Goal: Information Seeking & Learning: Compare options

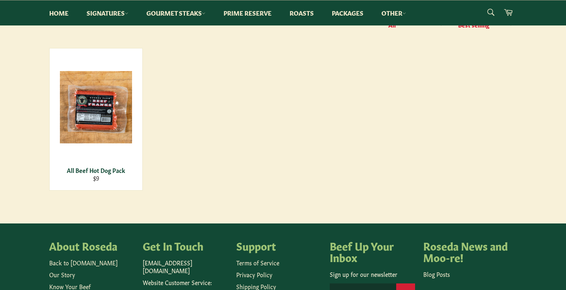
scroll to position [113, 0]
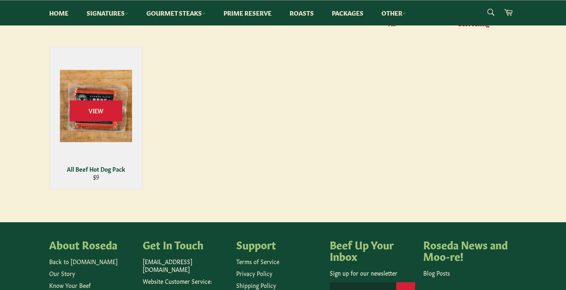
click at [115, 126] on div "View" at bounding box center [96, 118] width 93 height 142
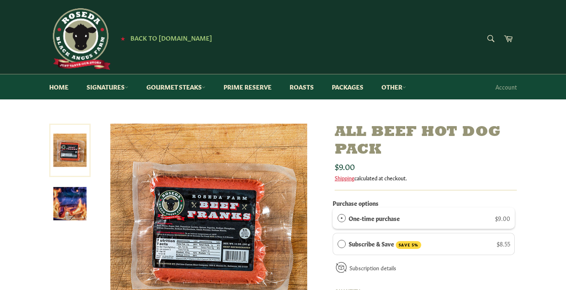
click at [215, 224] on img at bounding box center [208, 221] width 197 height 197
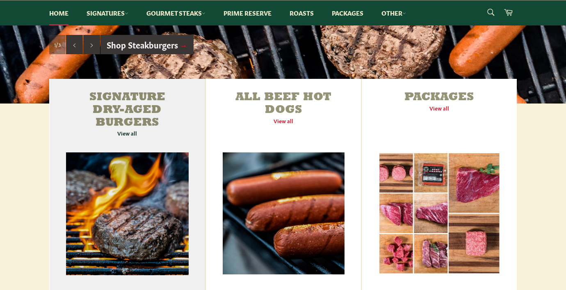
scroll to position [240, 0]
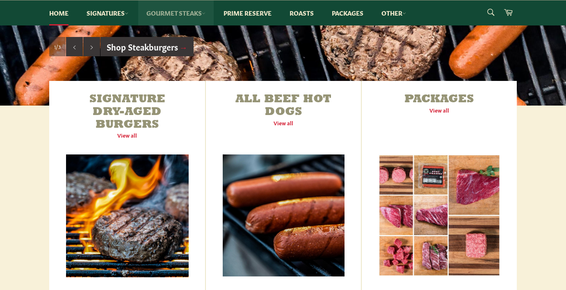
click at [184, 14] on link "Gourmet Steaks" at bounding box center [175, 12] width 75 height 25
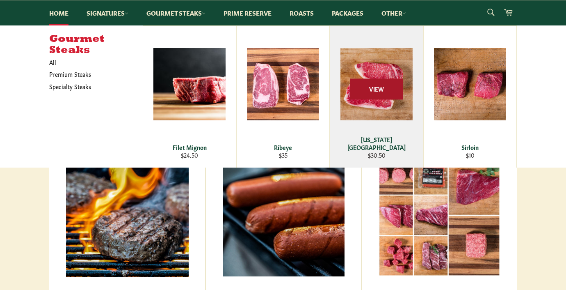
click at [382, 87] on span "View" at bounding box center [376, 89] width 53 height 21
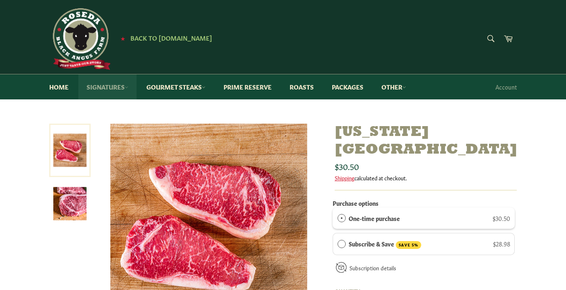
click at [95, 88] on link "Signatures" at bounding box center [107, 86] width 58 height 25
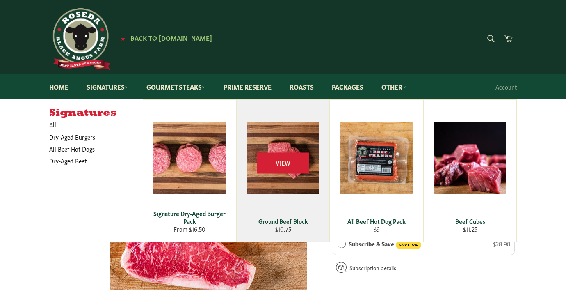
click at [297, 185] on div "View" at bounding box center [283, 171] width 93 height 142
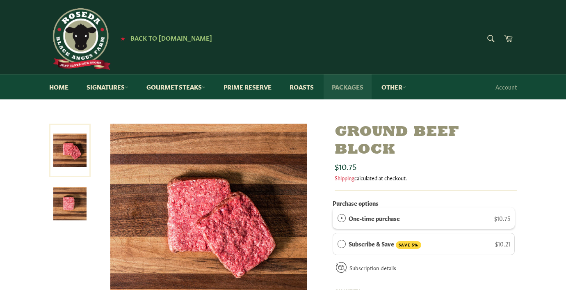
click at [357, 86] on link "Packages" at bounding box center [348, 86] width 48 height 25
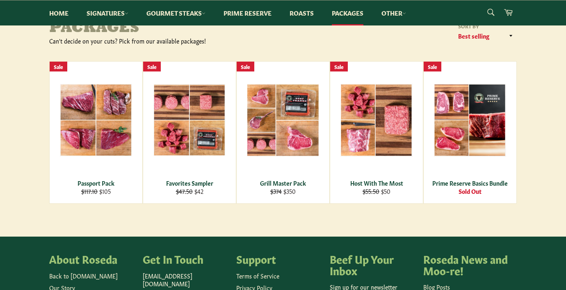
scroll to position [107, 0]
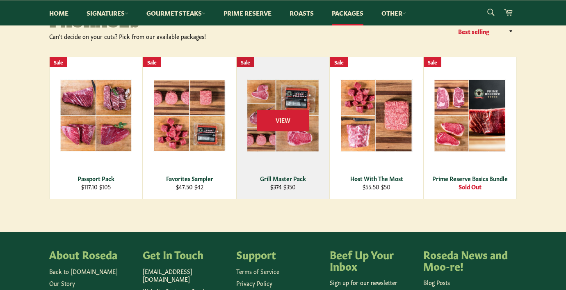
click at [281, 134] on div "View" at bounding box center [283, 128] width 93 height 142
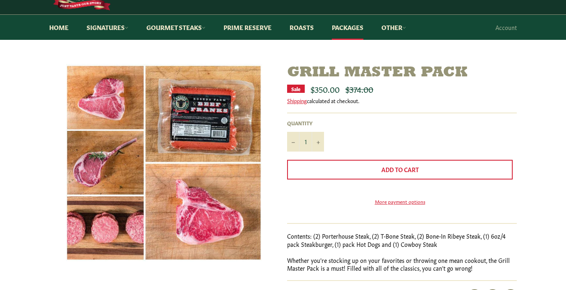
scroll to position [56, 0]
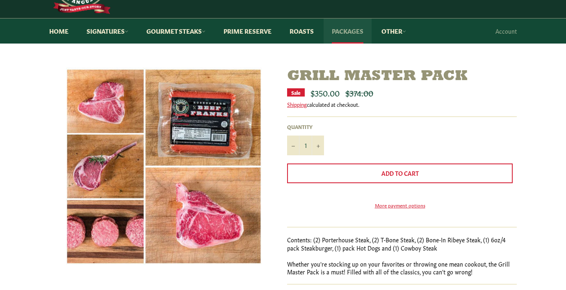
click at [355, 31] on link "Packages" at bounding box center [348, 30] width 48 height 25
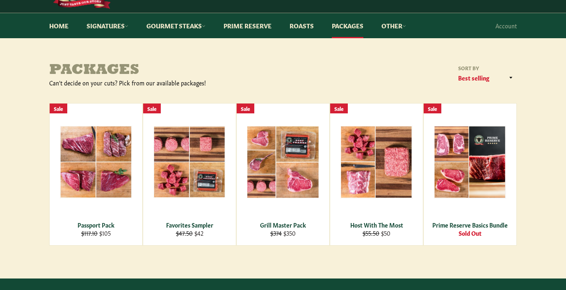
scroll to position [59, 0]
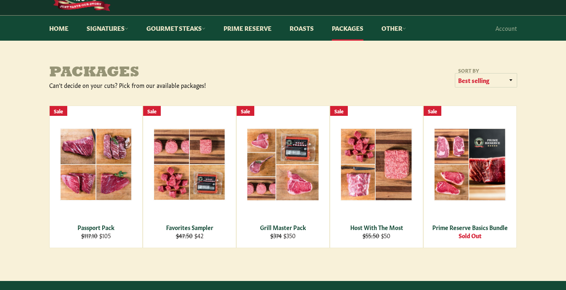
click at [485, 78] on select "Featured Best selling Alphabetically, A-Z Alphabetically, Z-A Price, low to hig…" at bounding box center [486, 80] width 62 height 14
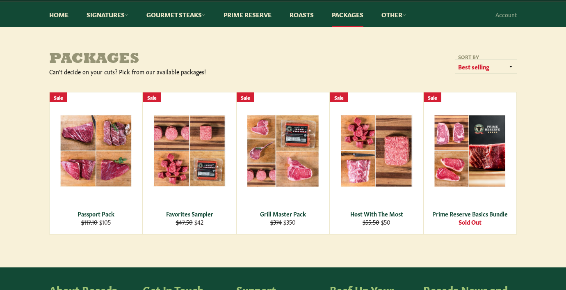
scroll to position [78, 0]
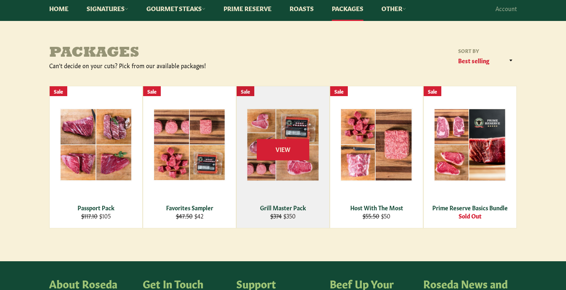
click at [309, 160] on div "View" at bounding box center [283, 157] width 93 height 142
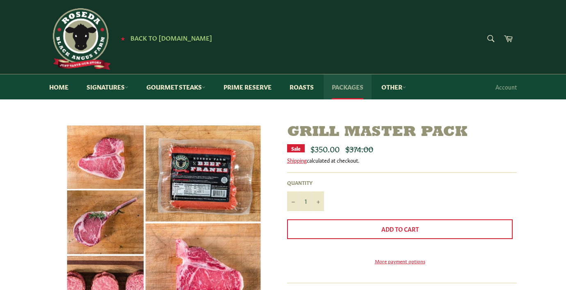
click at [350, 87] on link "Packages" at bounding box center [348, 86] width 48 height 25
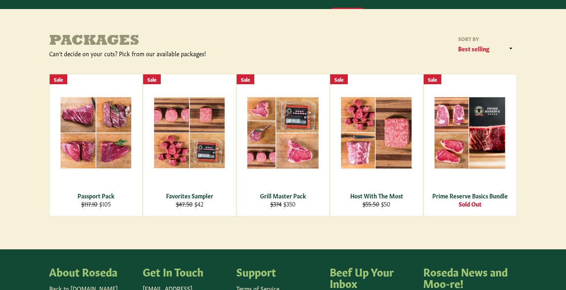
scroll to position [92, 0]
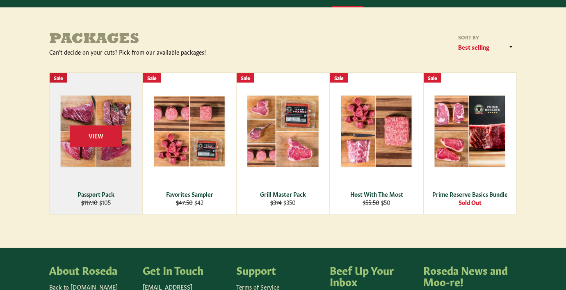
click at [102, 160] on div "View" at bounding box center [96, 144] width 93 height 142
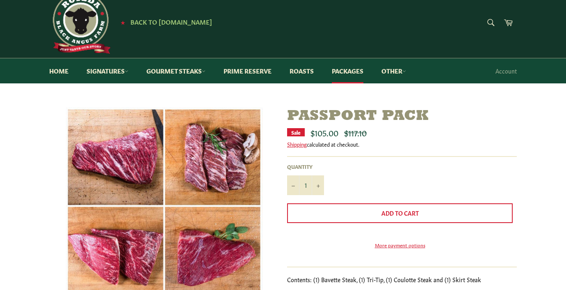
scroll to position [15, 0]
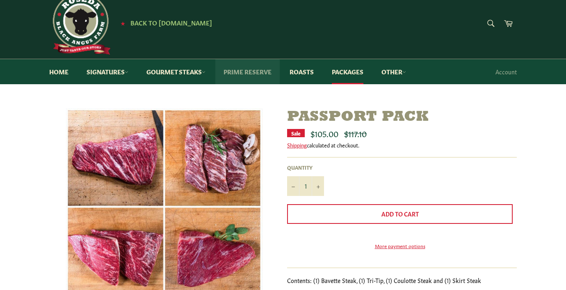
click at [249, 75] on link "Prime Reserve" at bounding box center [247, 71] width 64 height 25
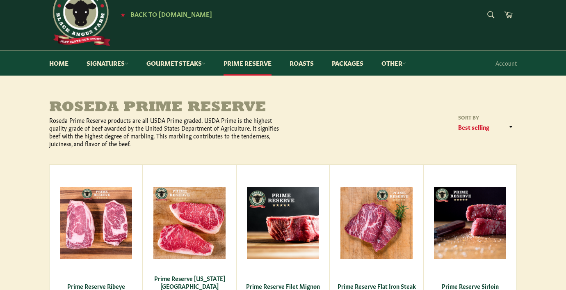
scroll to position [23, 0]
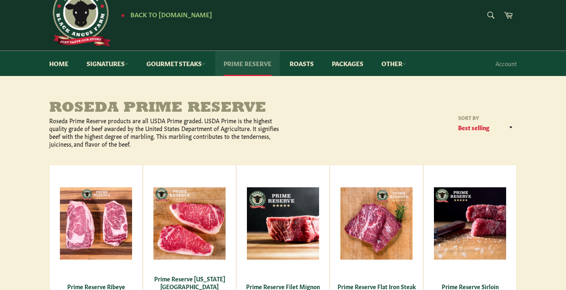
click at [238, 63] on link "Prime Reserve" at bounding box center [247, 63] width 64 height 25
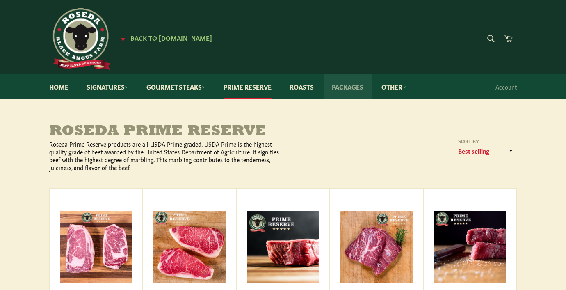
click at [357, 83] on link "Packages" at bounding box center [348, 86] width 48 height 25
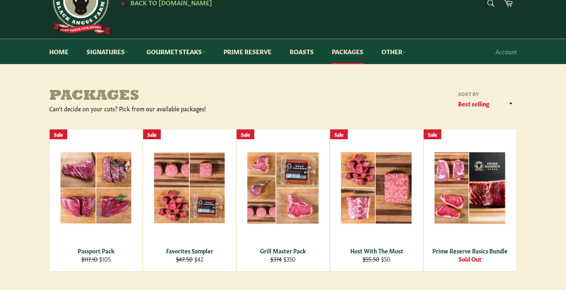
scroll to position [42, 0]
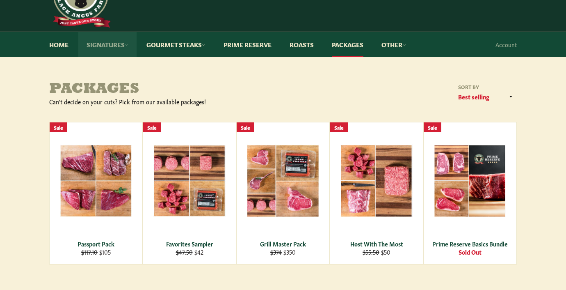
click at [100, 46] on link "Signatures" at bounding box center [107, 44] width 58 height 25
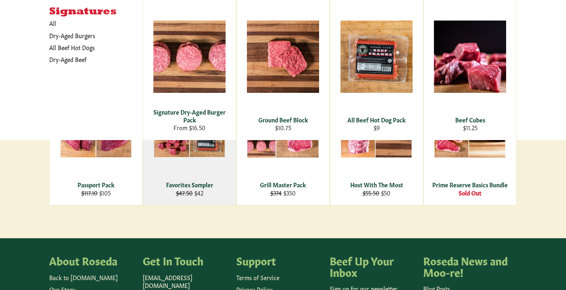
scroll to position [103, 0]
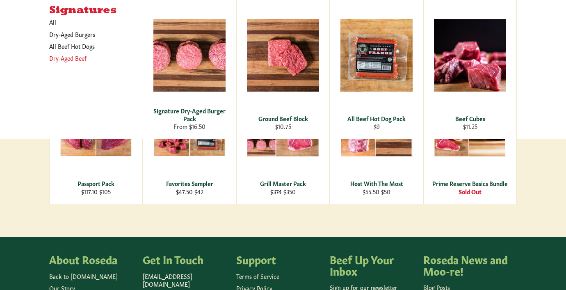
click at [78, 56] on link "Dry-Aged Beef" at bounding box center [89, 58] width 89 height 12
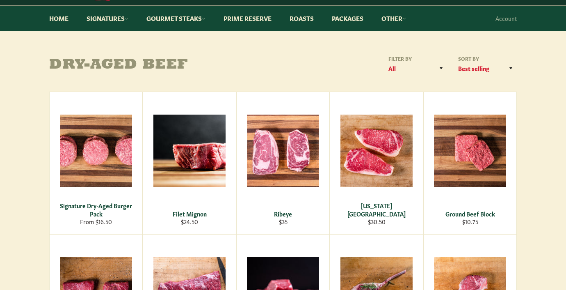
scroll to position [71, 0]
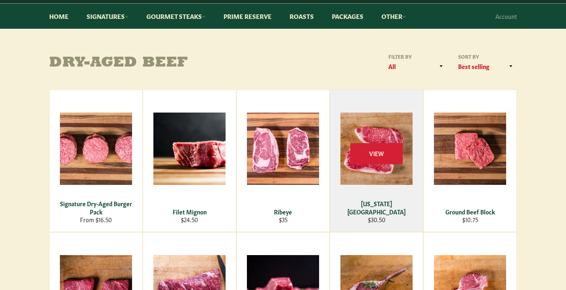
click at [387, 137] on div "View" at bounding box center [376, 161] width 93 height 142
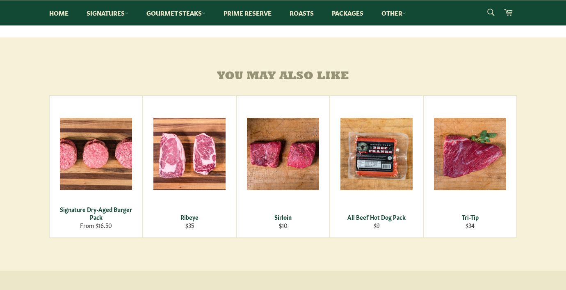
scroll to position [449, 0]
